Goal: Information Seeking & Learning: Understand process/instructions

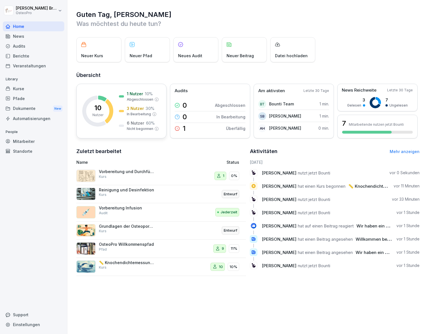
click at [133, 93] on p "1 Nutzer" at bounding box center [135, 94] width 16 height 6
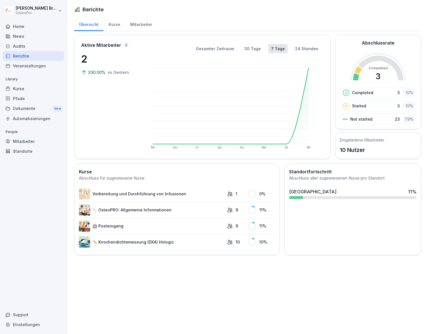
click at [109, 25] on div "Kurse" at bounding box center [114, 24] width 22 height 14
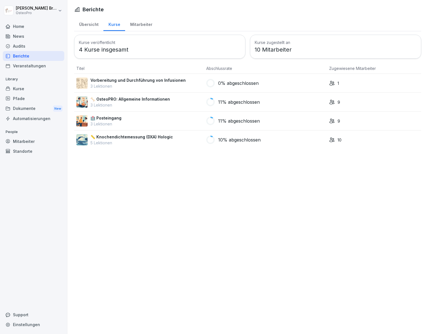
click at [132, 24] on div "Mitarbeiter" at bounding box center [141, 24] width 32 height 14
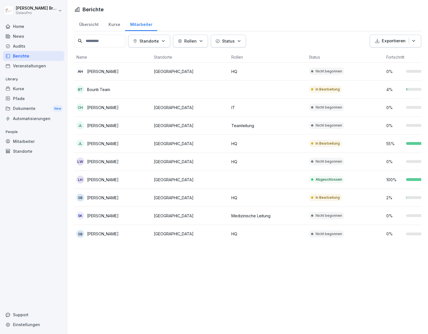
click at [19, 26] on div "Home" at bounding box center [33, 26] width 61 height 10
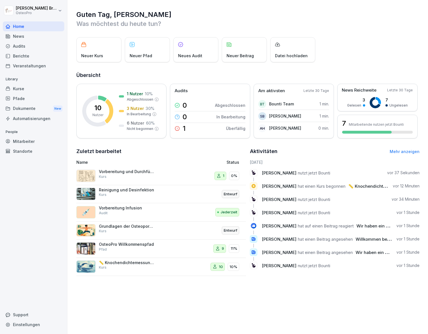
click at [89, 49] on div "Neuer Kurs" at bounding box center [98, 49] width 45 height 25
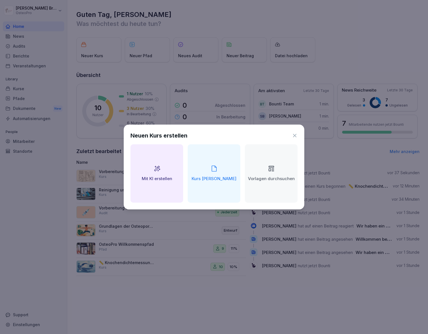
click at [292, 134] on icon at bounding box center [295, 136] width 6 height 6
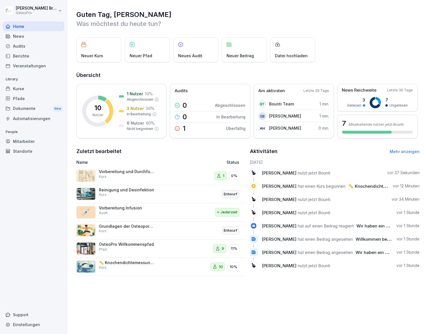
click at [141, 51] on div "Neuer Pfad" at bounding box center [147, 49] width 45 height 25
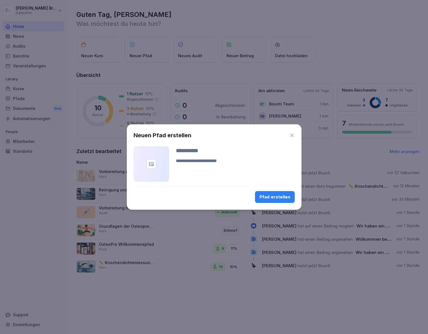
click at [290, 134] on icon "button" at bounding box center [292, 135] width 6 height 6
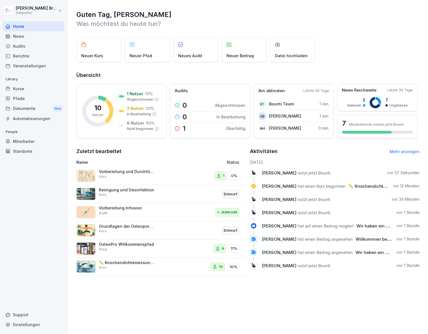
click at [114, 179] on div "Vorbereitung und Durchführung von Infusionen Kurs" at bounding box center [127, 174] width 56 height 10
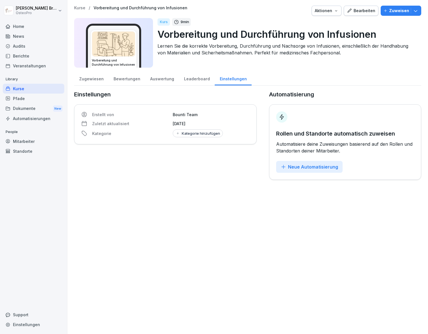
click at [119, 49] on img at bounding box center [113, 44] width 43 height 25
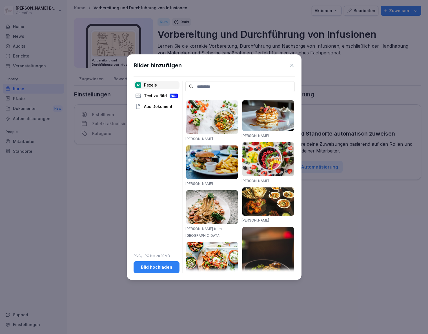
click at [292, 64] on icon at bounding box center [291, 65] width 3 height 3
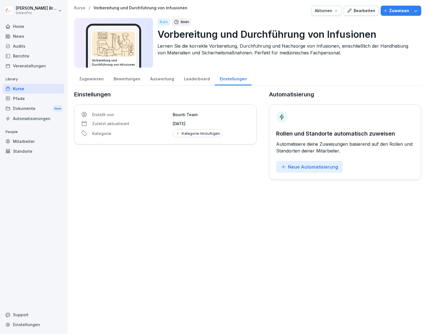
click at [89, 79] on div "Zugewiesen" at bounding box center [91, 78] width 34 height 14
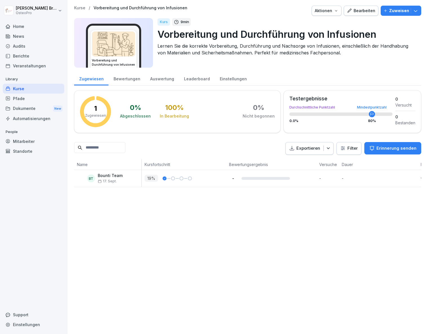
click at [19, 97] on div "Pfade" at bounding box center [33, 98] width 61 height 10
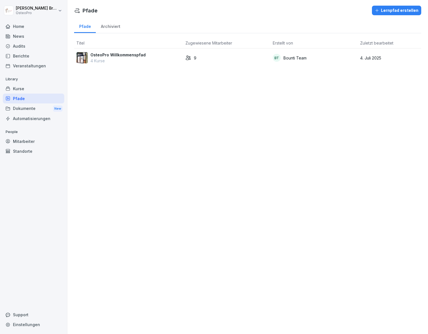
click at [104, 56] on p "OsteoPro Willkommenspfad" at bounding box center [117, 55] width 55 height 6
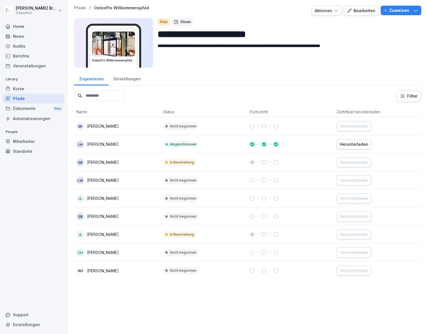
click at [93, 216] on p "Susanne Braedt" at bounding box center [103, 216] width 32 height 6
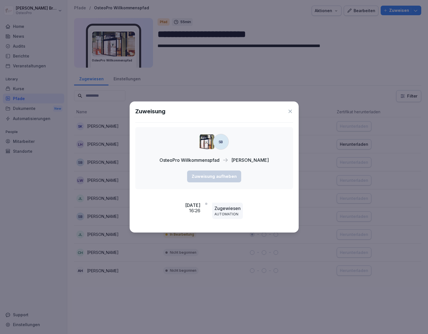
click at [289, 111] on icon at bounding box center [290, 111] width 6 height 6
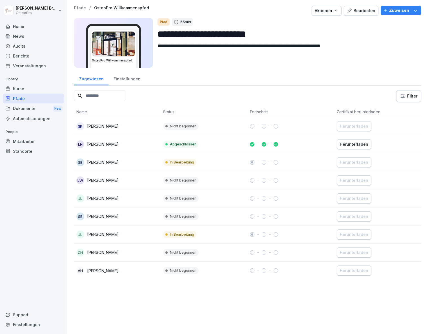
click at [17, 88] on div "Kurse" at bounding box center [33, 89] width 61 height 10
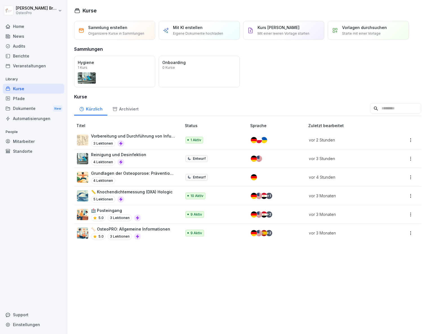
click at [20, 25] on div "Home" at bounding box center [33, 26] width 61 height 10
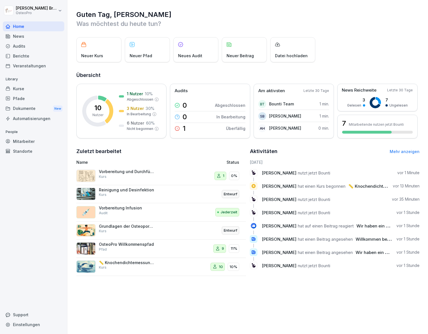
click at [106, 174] on p "Vorbereitung und Durchführung von Infusionen" at bounding box center [127, 171] width 56 height 5
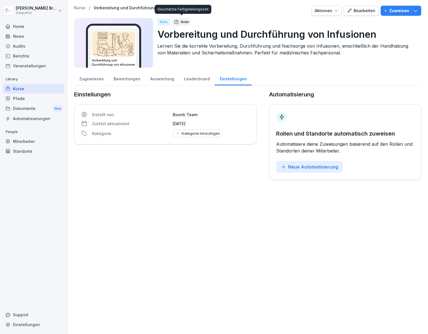
click at [185, 24] on p "9 min" at bounding box center [184, 22] width 8 height 6
click at [118, 39] on img at bounding box center [113, 44] width 43 height 25
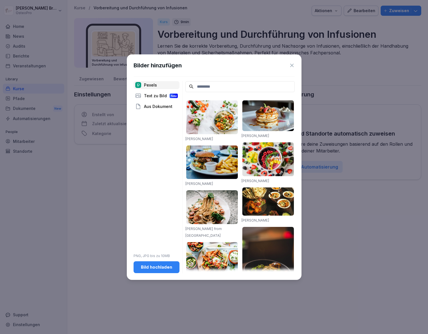
click at [292, 65] on icon at bounding box center [292, 65] width 6 height 6
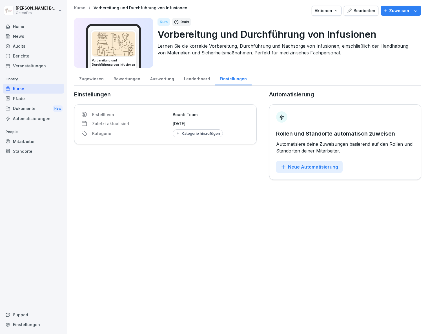
click at [94, 78] on div "Zugewiesen" at bounding box center [91, 78] width 34 height 14
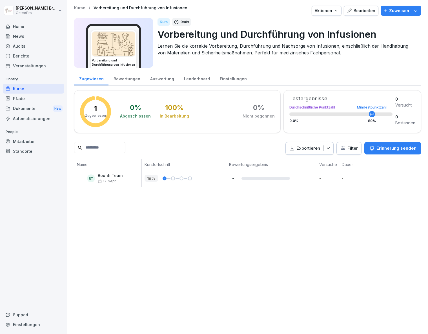
click at [24, 28] on div "Home" at bounding box center [33, 26] width 61 height 10
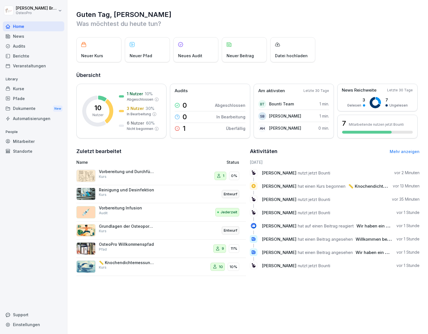
click at [19, 36] on div "News" at bounding box center [33, 36] width 61 height 10
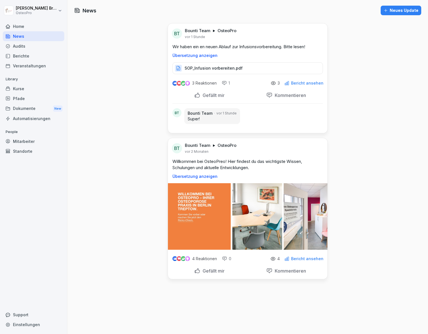
click at [200, 69] on p "SOP_Infusion vorbereiten.pdf" at bounding box center [213, 68] width 58 height 6
click at [195, 95] on div "Gefällt mir" at bounding box center [209, 95] width 30 height 6
click at [18, 88] on div "Kurse" at bounding box center [33, 89] width 61 height 10
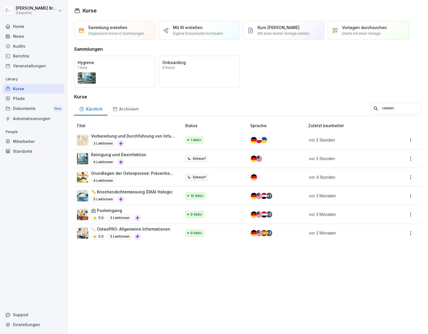
click at [134, 136] on p "Vorbereitung und Durchführung von Infusionen" at bounding box center [133, 136] width 85 height 6
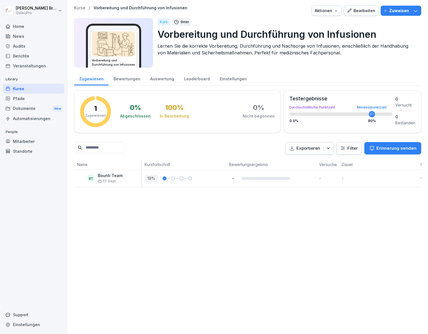
click at [21, 89] on div "Kurse" at bounding box center [33, 89] width 61 height 10
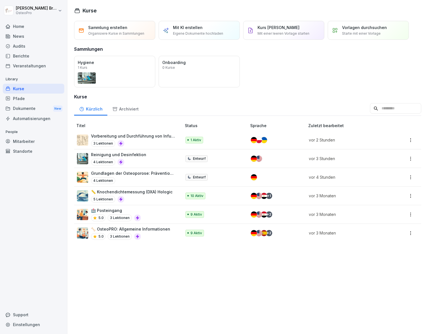
click at [102, 198] on p "5 Lektionen" at bounding box center [103, 199] width 24 height 7
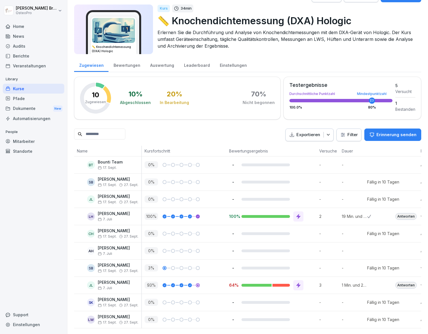
scroll to position [22, 0]
click at [171, 180] on div at bounding box center [173, 182] width 4 height 4
click at [20, 25] on div "Home" at bounding box center [33, 26] width 61 height 10
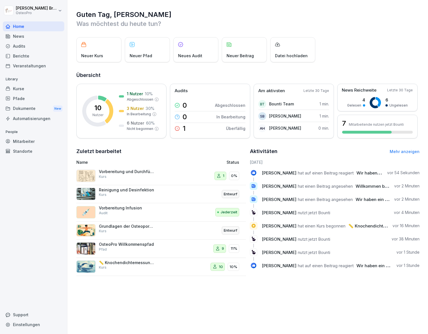
click at [85, 182] on img at bounding box center [85, 175] width 19 height 12
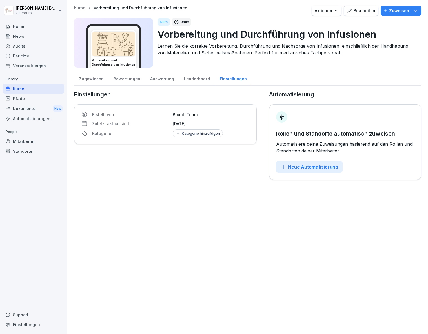
click at [113, 47] on img at bounding box center [113, 44] width 43 height 25
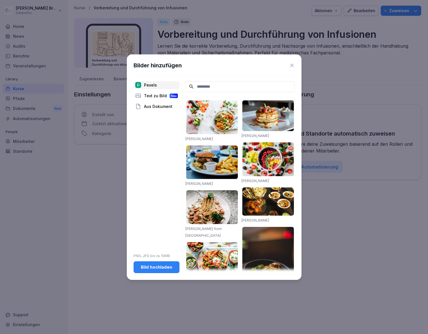
click at [292, 64] on icon at bounding box center [292, 65] width 6 height 6
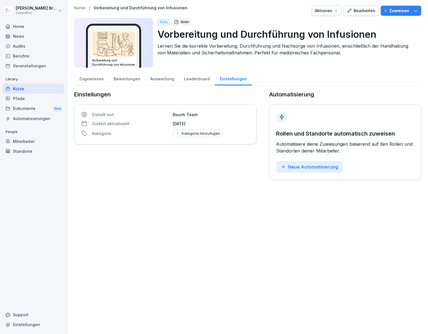
click at [87, 77] on div "Zugewiesen" at bounding box center [91, 78] width 34 height 14
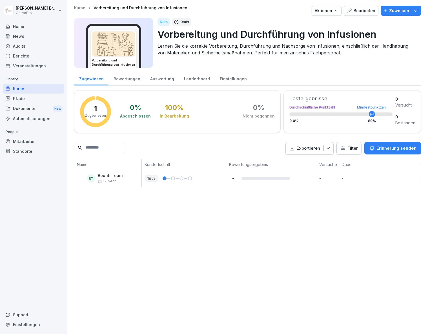
click at [105, 176] on p "Bounti Team" at bounding box center [110, 175] width 25 height 5
click at [19, 26] on div "Home" at bounding box center [33, 26] width 61 height 10
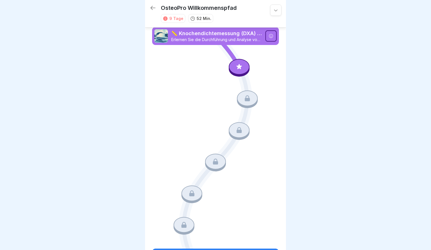
click at [205, 36] on p "📏 Knochendichtemessung (DXA) Hologic" at bounding box center [216, 33] width 91 height 7
click at [236, 64] on icon at bounding box center [238, 66] width 7 height 7
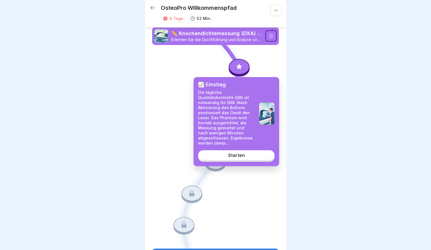
click at [240, 153] on div "Starten" at bounding box center [236, 155] width 17 height 5
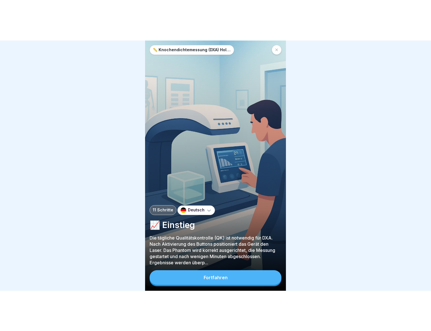
scroll to position [4, 0]
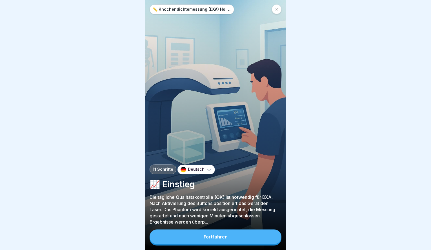
click at [216, 236] on div "Fortfahren" at bounding box center [215, 236] width 24 height 5
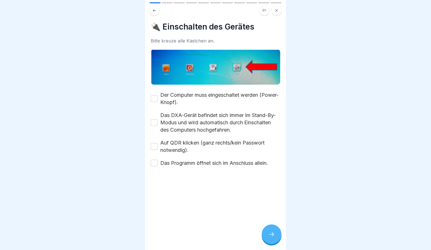
click at [154, 9] on icon at bounding box center [154, 10] width 3 height 3
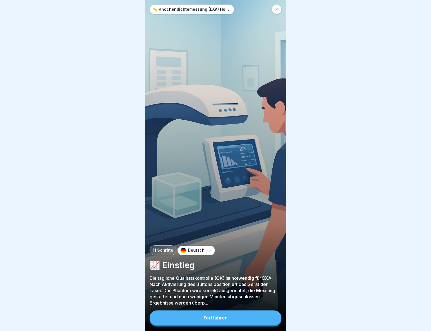
click at [202, 250] on p "Die tägliche Qualitätskontrolle (QK) ist notwendig für DXA. Nach Aktivierung de…" at bounding box center [215, 290] width 132 height 31
click at [182, 250] on p "Die tägliche Qualitätskontrolle (QK) ist notwendig für DXA. Nach Aktivierung de…" at bounding box center [215, 290] width 132 height 31
click at [176, 250] on p "📈 Einstieg" at bounding box center [215, 265] width 132 height 11
click at [196, 250] on p "Die tägliche Qualitätskontrolle (QK) ist notwendig für DXA. Nach Aktivierung de…" at bounding box center [215, 290] width 132 height 31
click at [211, 250] on div "Fortfahren" at bounding box center [215, 317] width 24 height 5
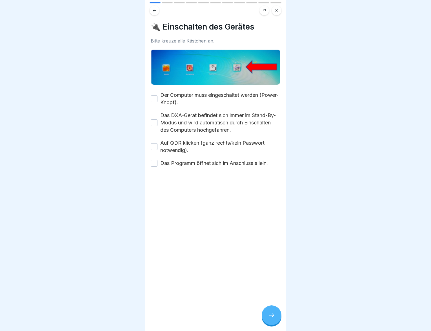
click at [155, 95] on button "Der Computer muss eingeschaltet werden (Power-Knopf)." at bounding box center [154, 98] width 7 height 7
click at [154, 119] on button "Das DXA-Gerät befindet sich immer im Stand-By-Modus und wird automatisch durch …" at bounding box center [154, 122] width 7 height 7
click at [155, 143] on button "Auf QDR klicken (ganz rechts/kein Passwort notwendig)." at bounding box center [154, 146] width 7 height 7
click at [153, 160] on button "Das Programm öffnet sich im Anschluss allein." at bounding box center [154, 163] width 7 height 7
click at [272, 250] on icon at bounding box center [271, 315] width 7 height 7
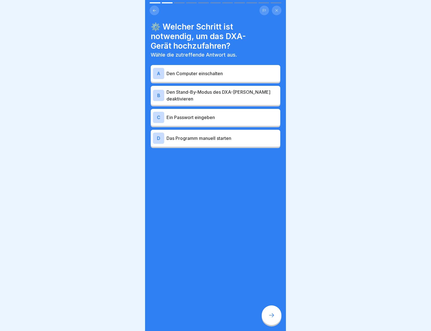
click at [203, 70] on p "Den Computer einschalten" at bounding box center [221, 73] width 111 height 7
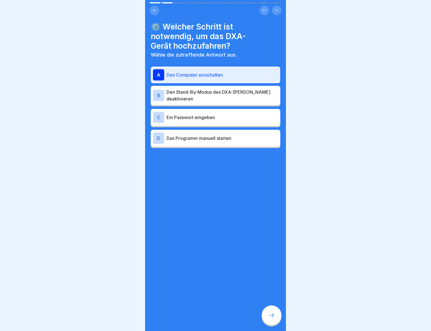
click at [271, 250] on icon at bounding box center [271, 315] width 7 height 7
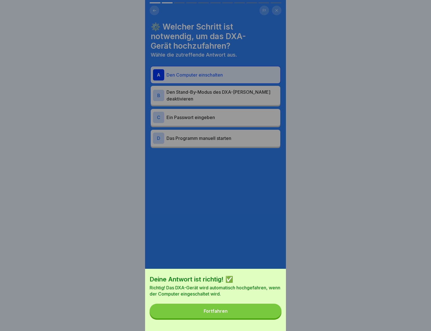
click at [212, 250] on div "Fortfahren" at bounding box center [215, 310] width 24 height 5
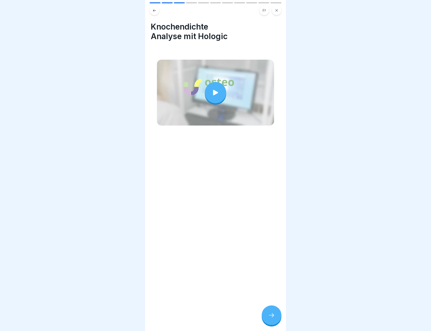
click at [213, 89] on icon at bounding box center [215, 93] width 8 height 8
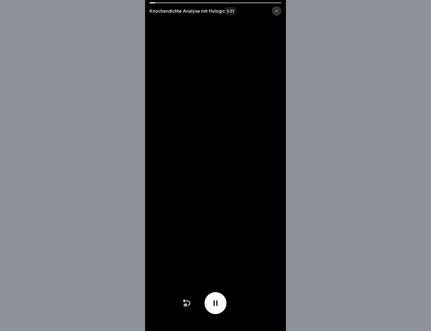
click at [177, 3] on div at bounding box center [215, 2] width 132 height 1
click at [179, 3] on div at bounding box center [215, 2] width 132 height 1
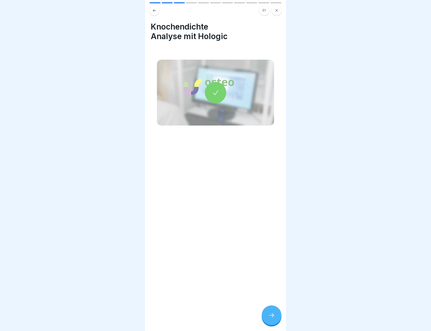
click at [271, 250] on icon at bounding box center [271, 315] width 7 height 7
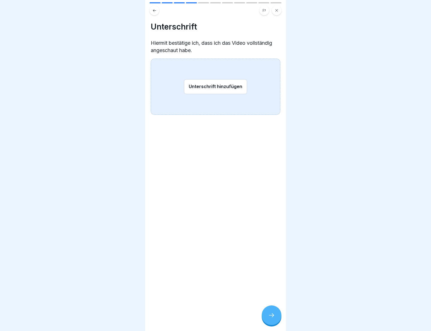
click at [211, 81] on button "Unterschrift hinzufügen" at bounding box center [215, 86] width 63 height 15
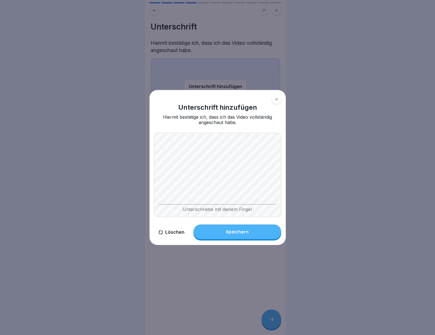
click at [238, 232] on div "Speichern" at bounding box center [237, 231] width 23 height 5
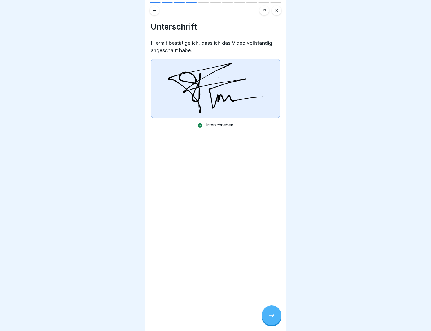
click at [272, 250] on icon at bounding box center [271, 315] width 7 height 7
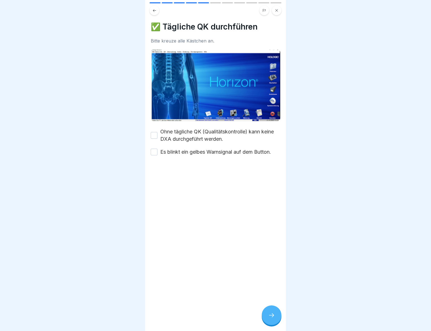
click at [153, 134] on button "Ohne tägliche QK (Qualitätskontrolle) kann keine DXA durchgeführt werden." at bounding box center [154, 135] width 7 height 7
click at [153, 149] on button "Es blinkt ein gelbes Warnsignal auf dem Button." at bounding box center [154, 152] width 7 height 7
click at [274, 250] on icon at bounding box center [271, 315] width 7 height 7
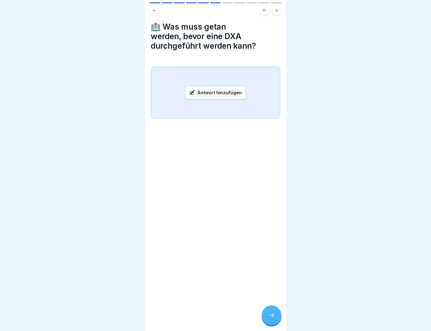
click at [217, 92] on div "Antwort hinzufügen" at bounding box center [215, 93] width 61 height 14
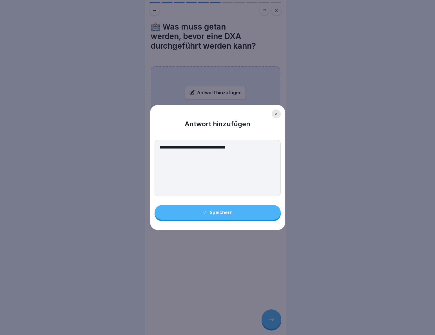
type textarea "**********"
click at [218, 212] on div "Speichern" at bounding box center [217, 212] width 30 height 5
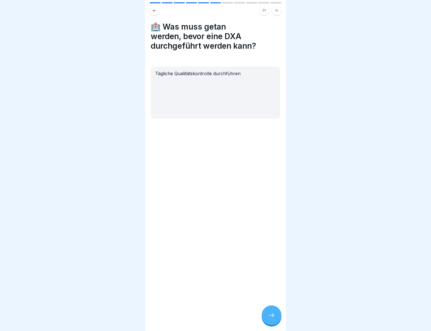
click at [152, 10] on icon at bounding box center [154, 10] width 4 height 4
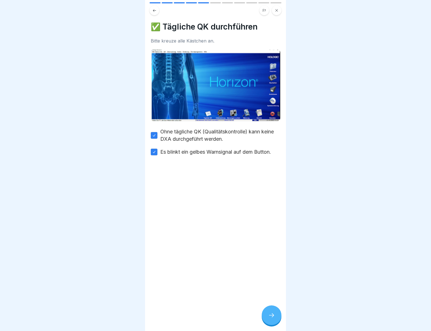
click at [270, 250] on icon at bounding box center [271, 315] width 7 height 7
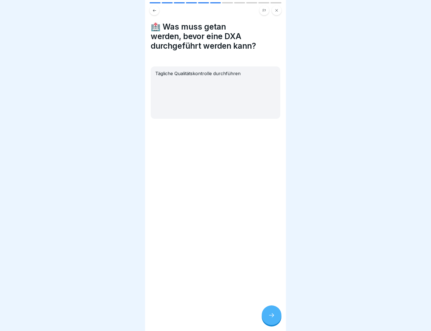
click at [155, 9] on icon at bounding box center [154, 10] width 4 height 4
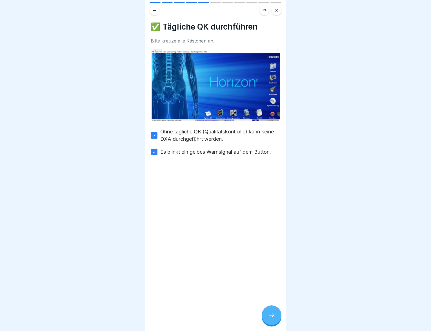
click at [271, 250] on icon at bounding box center [271, 315] width 7 height 7
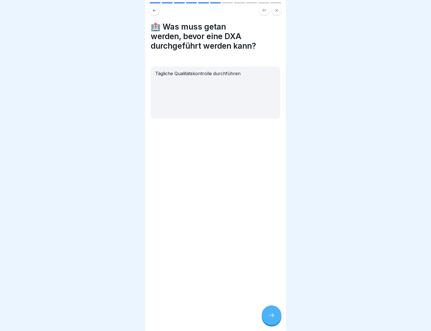
click at [274, 250] on icon at bounding box center [271, 315] width 7 height 7
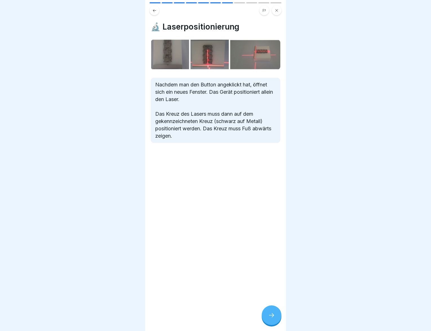
click at [272, 250] on icon at bounding box center [271, 315] width 7 height 7
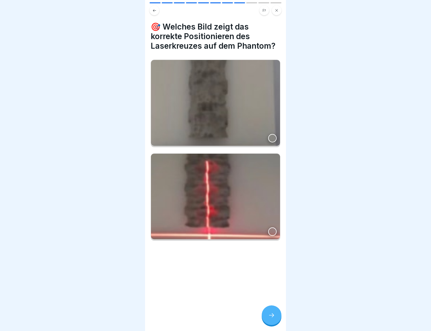
click at [268, 227] on div at bounding box center [272, 231] width 8 height 8
click at [271, 250] on div at bounding box center [271, 315] width 20 height 20
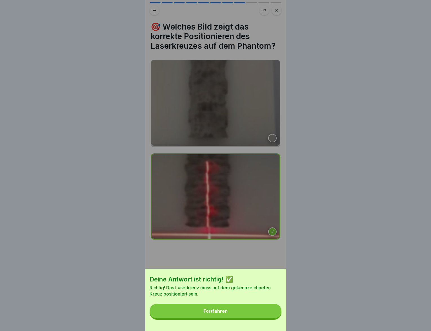
click at [222, 250] on div "Fortfahren" at bounding box center [215, 310] width 24 height 5
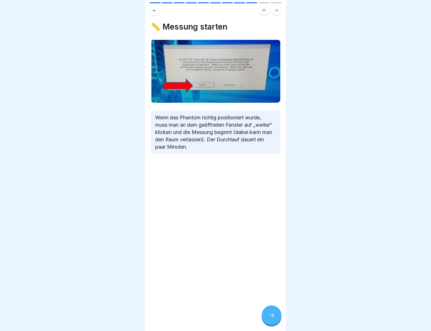
click at [273, 250] on icon at bounding box center [271, 315] width 7 height 7
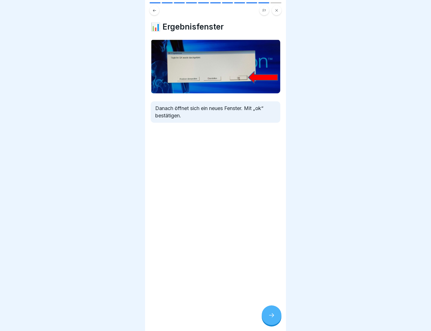
click at [271, 250] on icon at bounding box center [271, 315] width 7 height 7
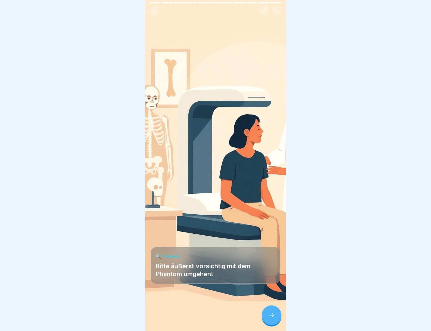
click at [273, 250] on icon at bounding box center [271, 315] width 7 height 7
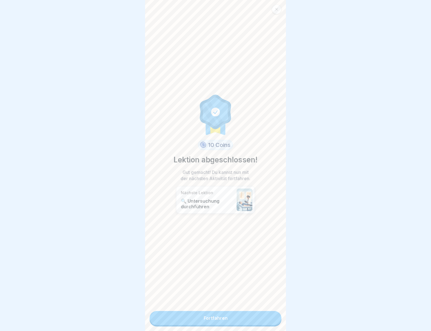
click at [219, 250] on link "Fortfahren" at bounding box center [215, 318] width 132 height 14
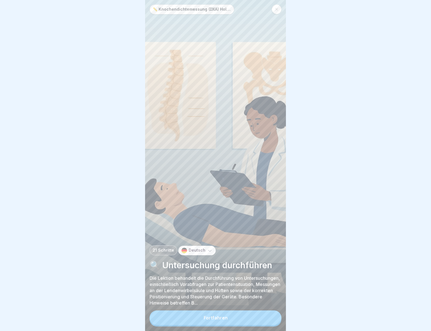
click at [277, 9] on icon at bounding box center [276, 9] width 3 height 3
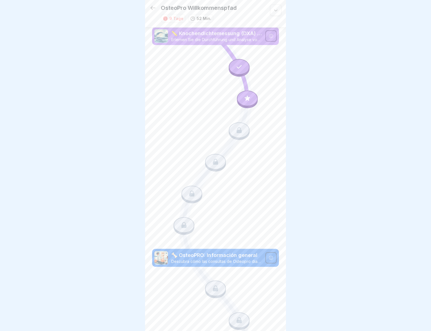
click at [211, 250] on p "🦴 OsteoPRO: Información general" at bounding box center [216, 255] width 91 height 7
drag, startPoint x: 223, startPoint y: 250, endPoint x: 236, endPoint y: 252, distance: 12.5
click at [223, 250] on p "🦴 OsteoPRO: Información general" at bounding box center [216, 255] width 91 height 7
click at [269, 250] on div at bounding box center [270, 257] width 11 height 11
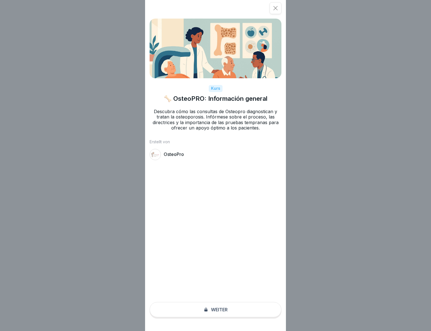
click at [169, 155] on p "OsteoPro" at bounding box center [174, 154] width 20 height 5
click at [225, 250] on div "Kurs 🦴 OsteoPRO: Información general Descubra cómo las consultas de Osteopro di…" at bounding box center [215, 165] width 141 height 331
click at [222, 250] on div "Kurs 🦴 OsteoPRO: Información general Descubra cómo las consultas de Osteopro di…" at bounding box center [215, 165] width 141 height 331
click at [277, 7] on icon at bounding box center [275, 8] width 6 height 6
